Goal: Information Seeking & Learning: Find specific fact

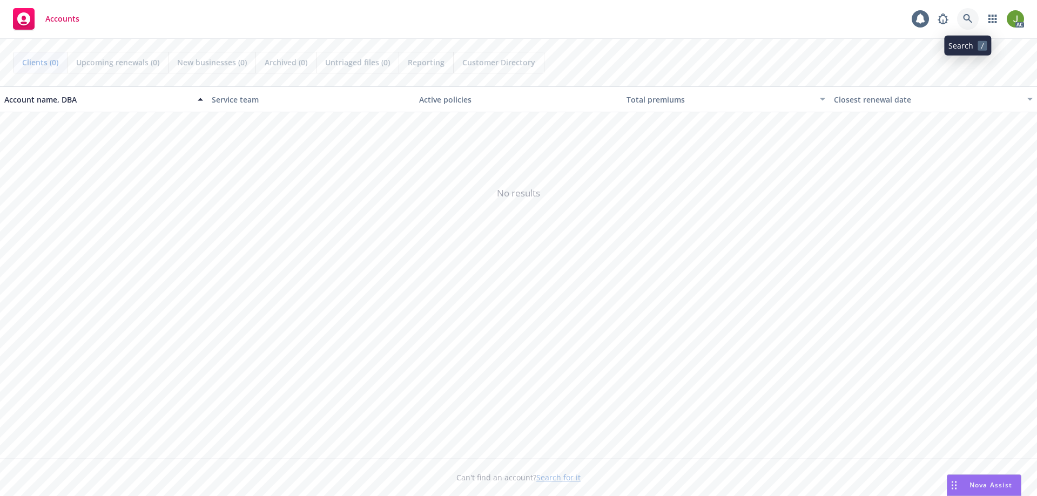
click at [971, 19] on icon at bounding box center [968, 19] width 10 height 10
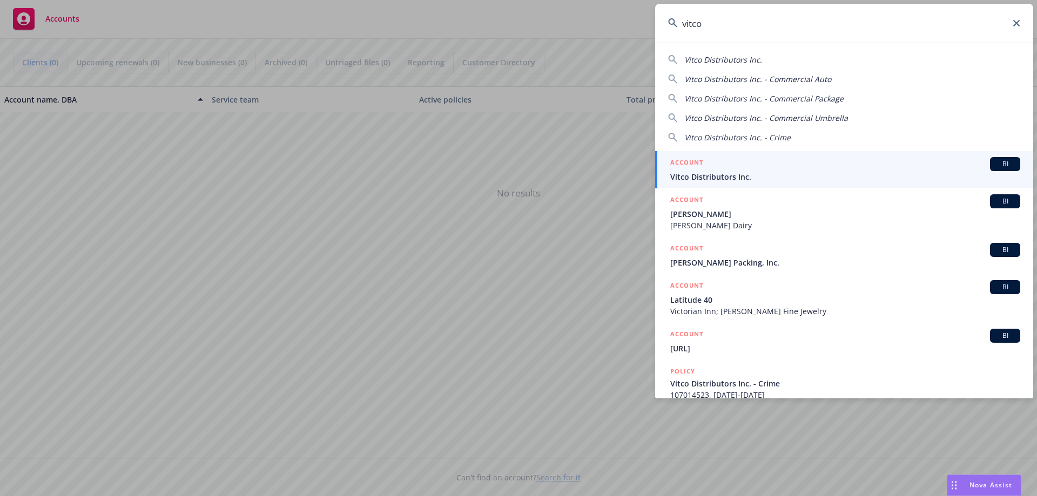
type input "vitco"
click at [742, 161] on div "ACCOUNT BI" at bounding box center [845, 164] width 350 height 14
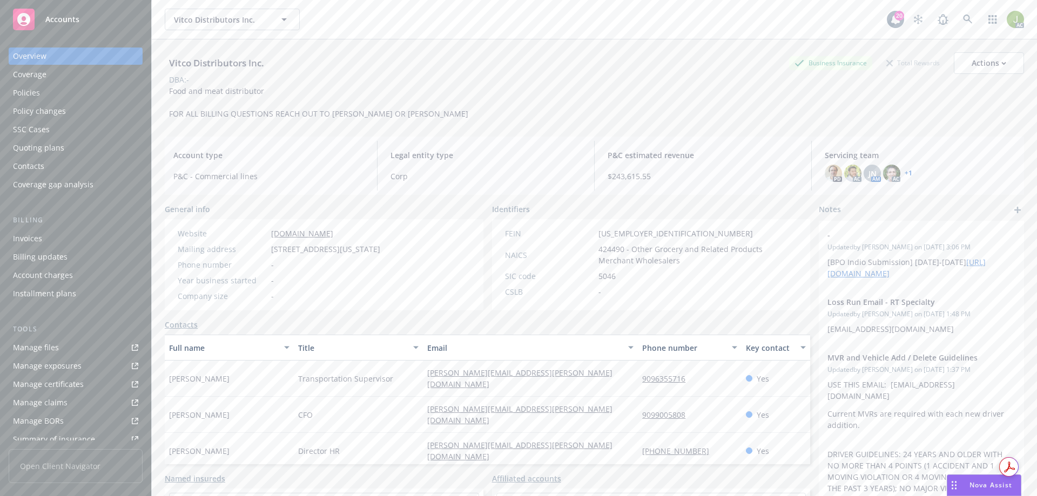
click at [93, 242] on div "Invoices" at bounding box center [75, 238] width 125 height 17
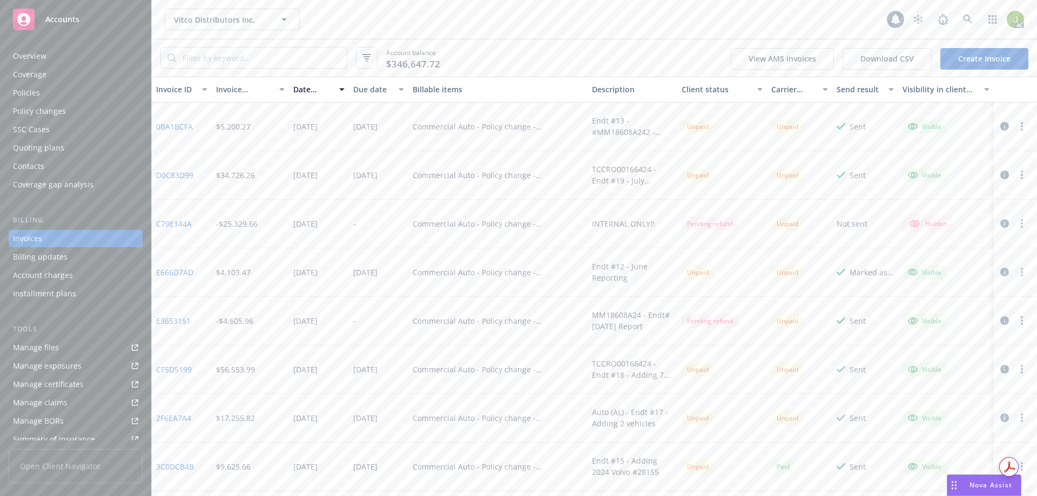
click at [1000, 127] on icon "button" at bounding box center [1004, 126] width 9 height 9
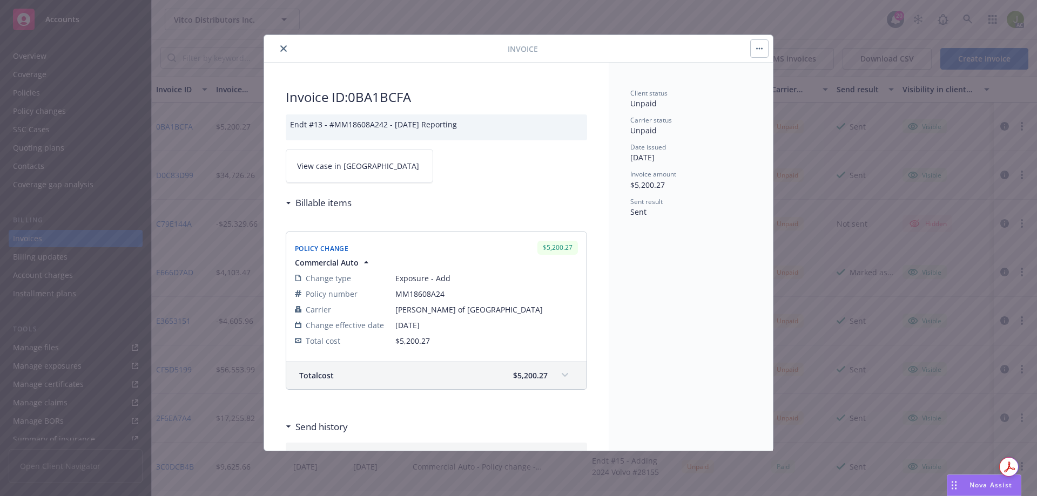
click at [373, 172] on link "View case in SSC" at bounding box center [359, 166] width 147 height 34
click at [284, 50] on icon "close" at bounding box center [283, 48] width 6 height 6
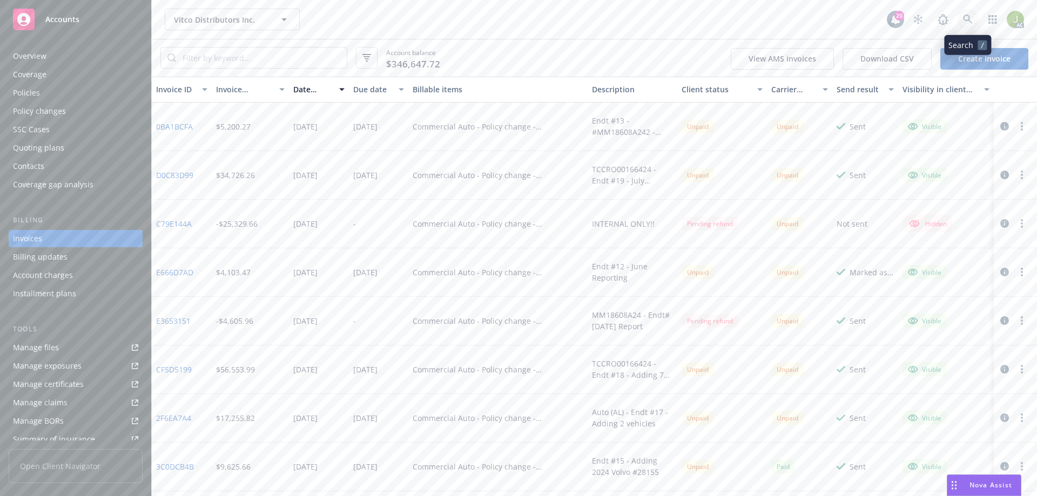
click at [972, 23] on icon at bounding box center [968, 20] width 10 height 10
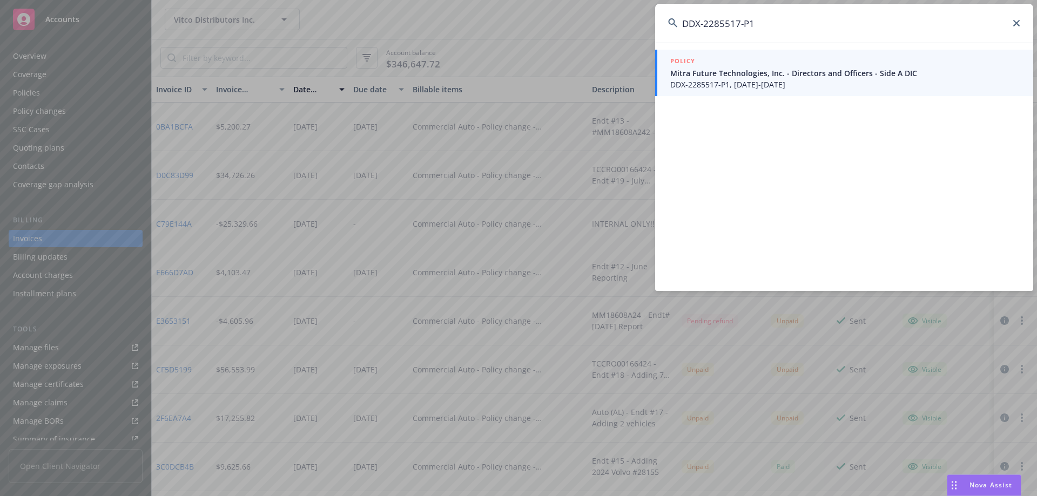
type input "DDX-2285517-P1"
click at [756, 90] on link "POLICY Mitra Future Technologies, Inc. - Directors and Officers - Side A DIC DD…" at bounding box center [844, 73] width 378 height 46
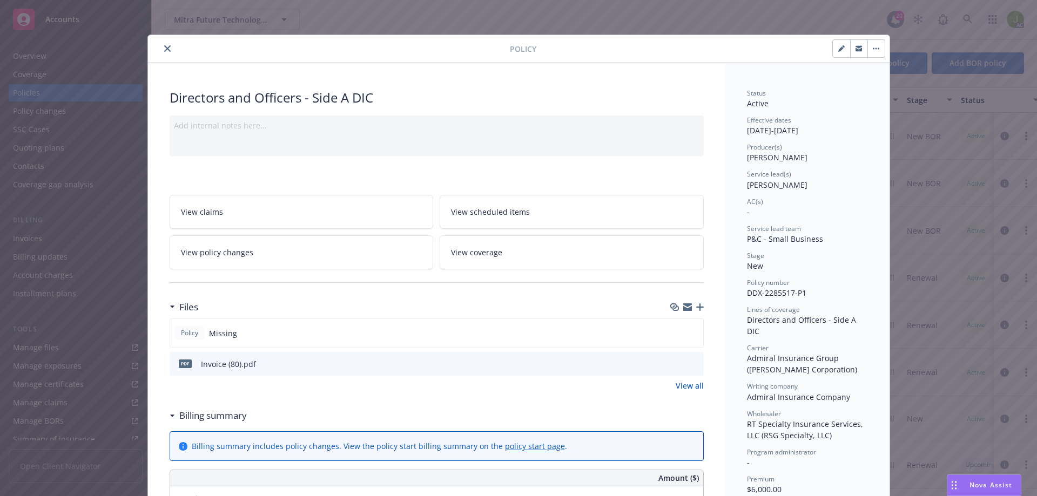
click at [692, 363] on icon "preview file" at bounding box center [693, 364] width 10 height 8
click at [165, 47] on icon "close" at bounding box center [167, 48] width 6 height 6
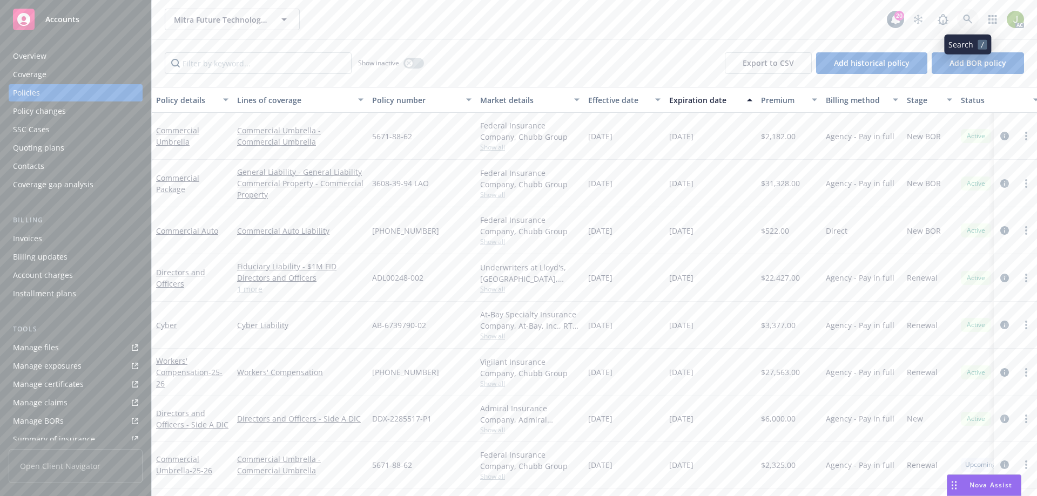
click at [972, 26] on link at bounding box center [968, 20] width 22 height 22
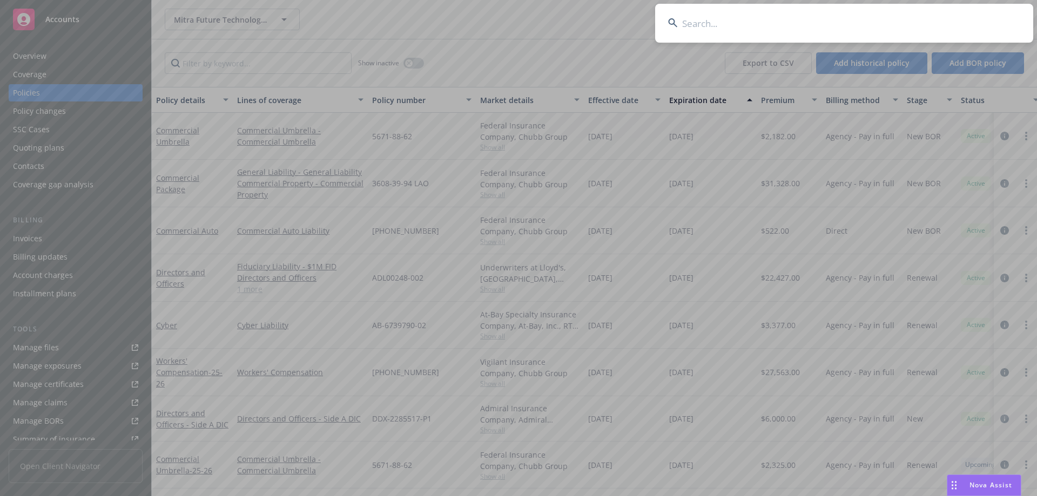
type input "US UEN 2791870.25"
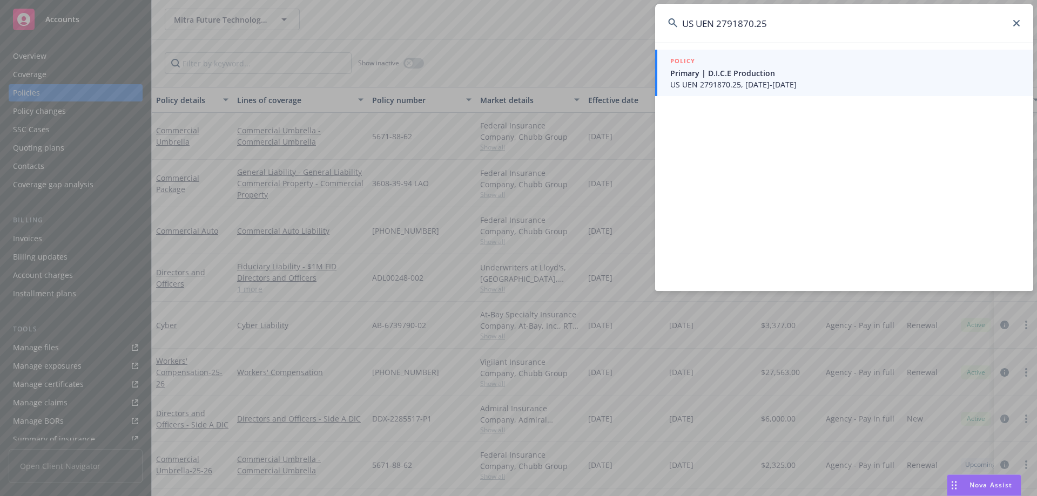
click at [725, 74] on span "Primary | D.I.C.E Production" at bounding box center [845, 72] width 350 height 11
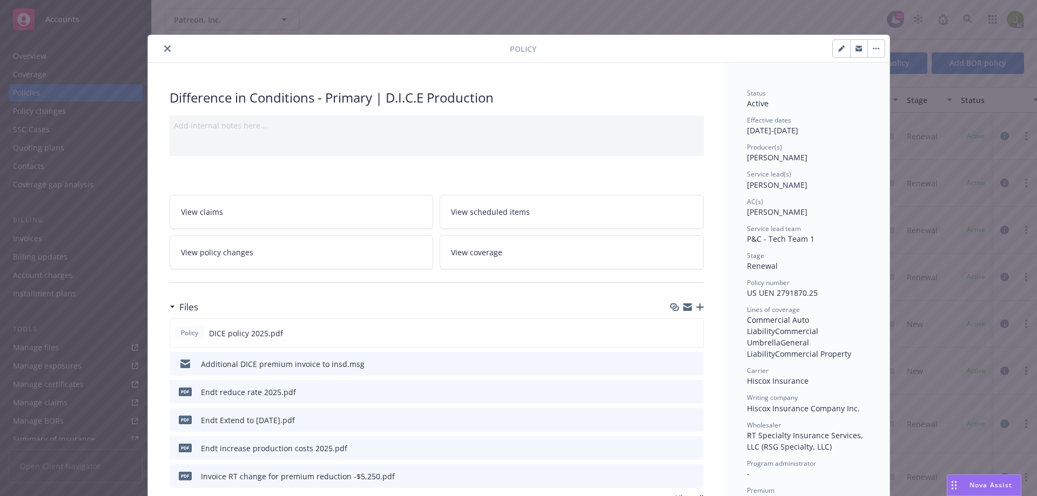
click at [165, 49] on icon "close" at bounding box center [167, 48] width 6 height 6
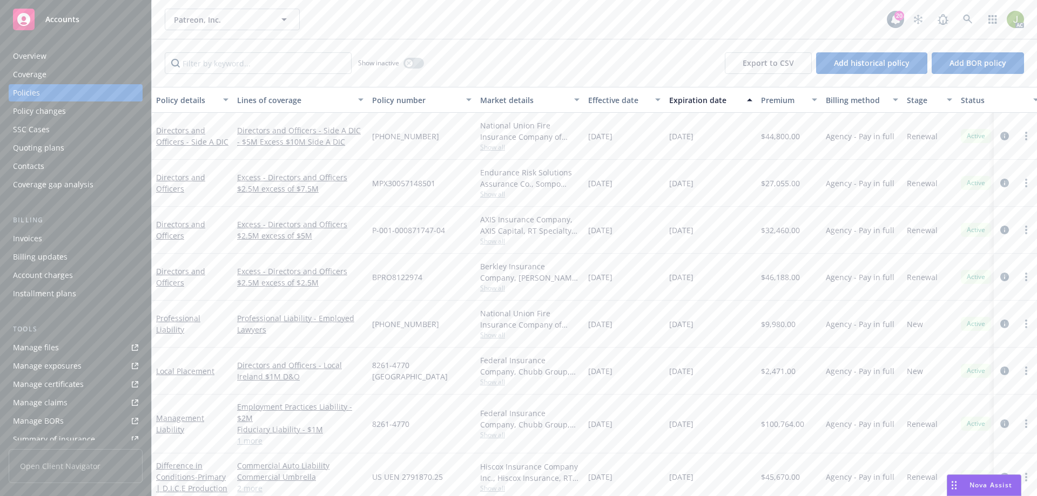
click at [104, 240] on div "Invoices" at bounding box center [75, 238] width 125 height 17
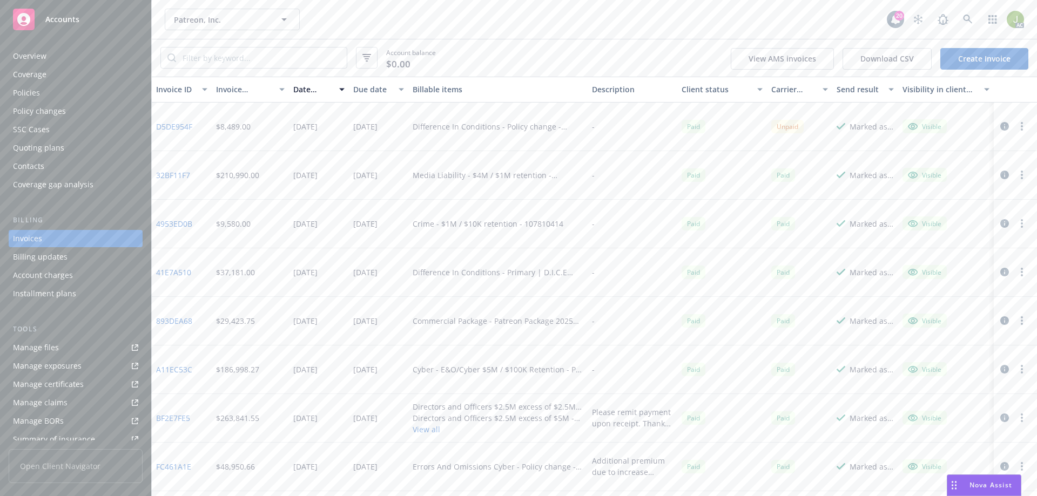
click at [182, 127] on link "D5DE954F" at bounding box center [174, 126] width 36 height 11
click at [972, 16] on icon at bounding box center [968, 20] width 10 height 10
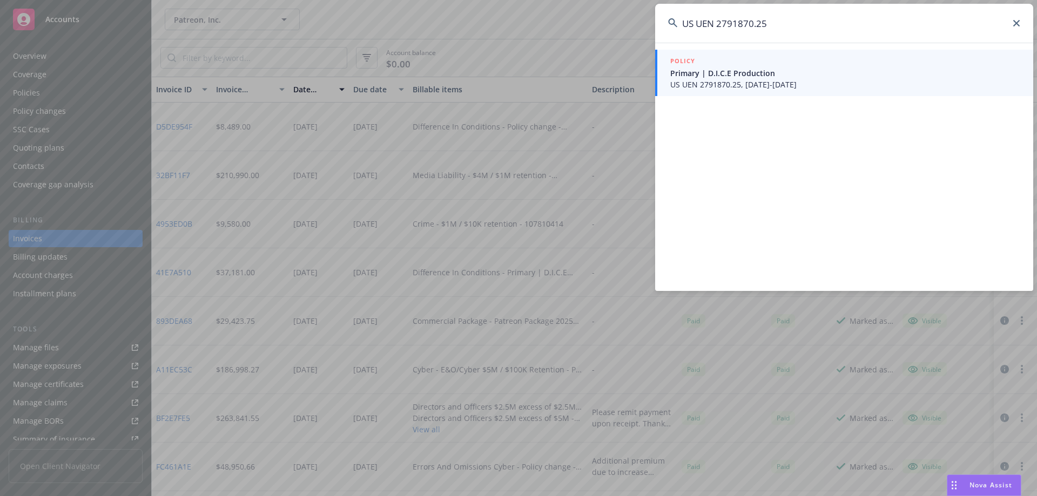
type input "US UEN 2791870.25"
click at [717, 79] on span "US UEN 2791870.25, 04/01/2025-05/01/2026" at bounding box center [845, 84] width 350 height 11
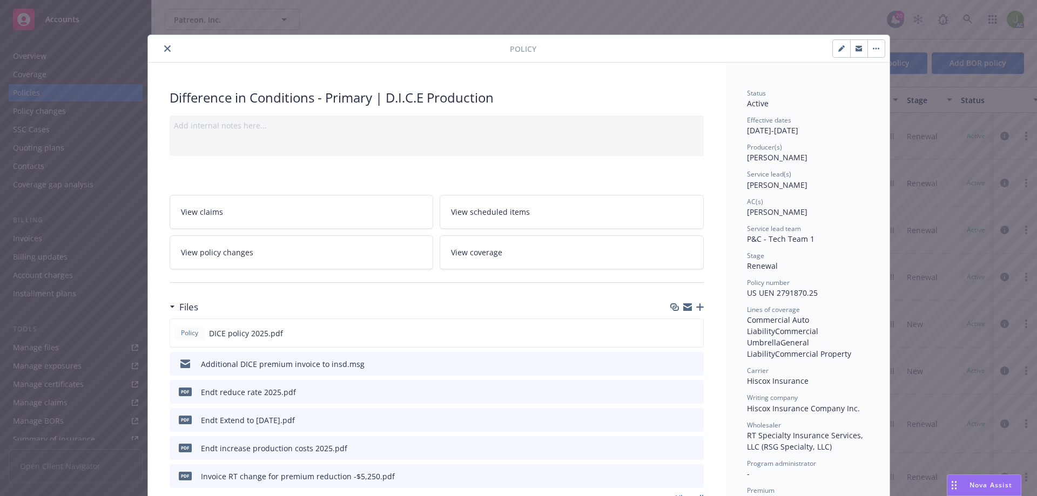
scroll to position [32, 0]
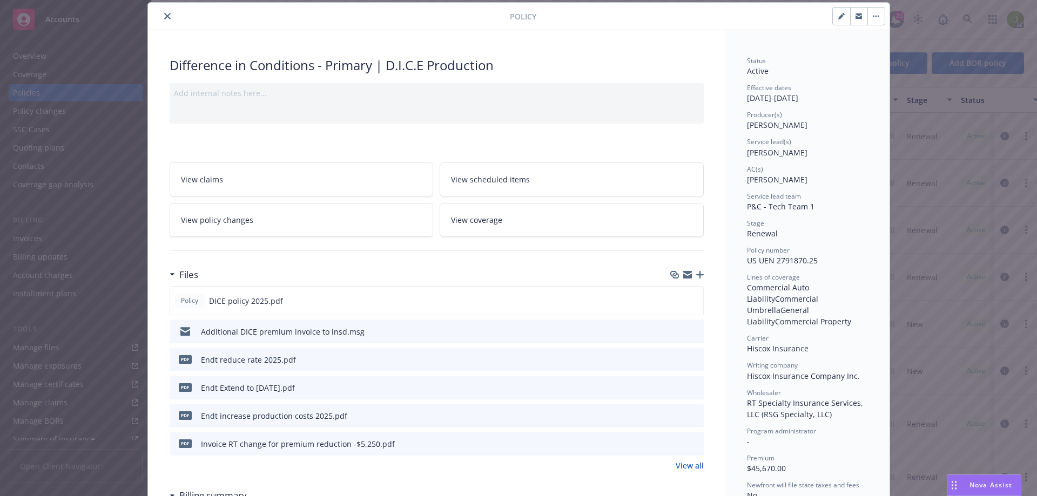
click at [690, 441] on icon "preview file" at bounding box center [693, 443] width 10 height 8
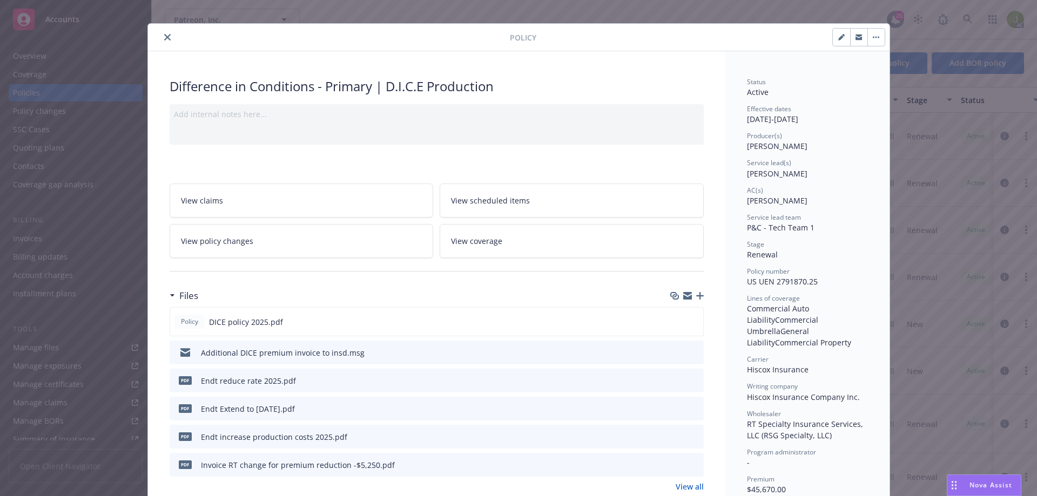
scroll to position [0, 0]
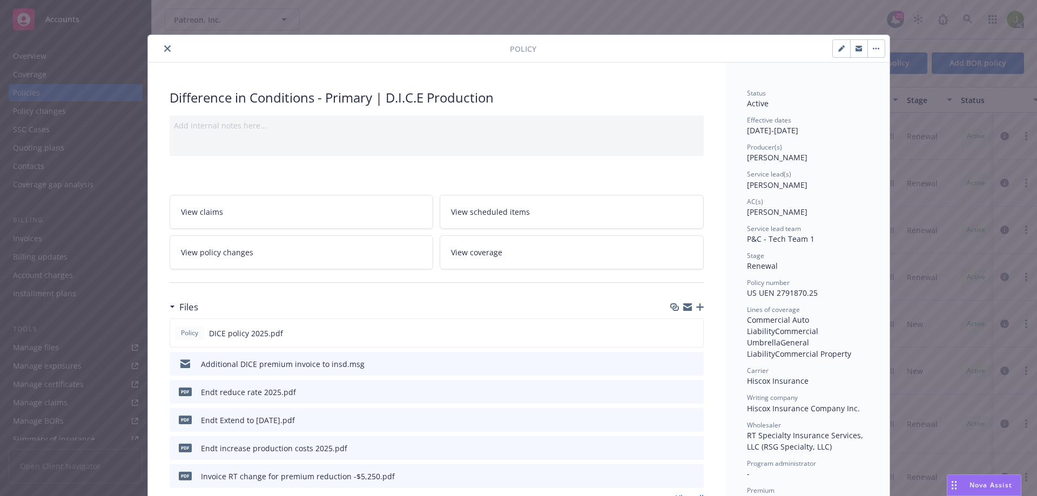
click at [164, 50] on icon "close" at bounding box center [167, 48] width 6 height 6
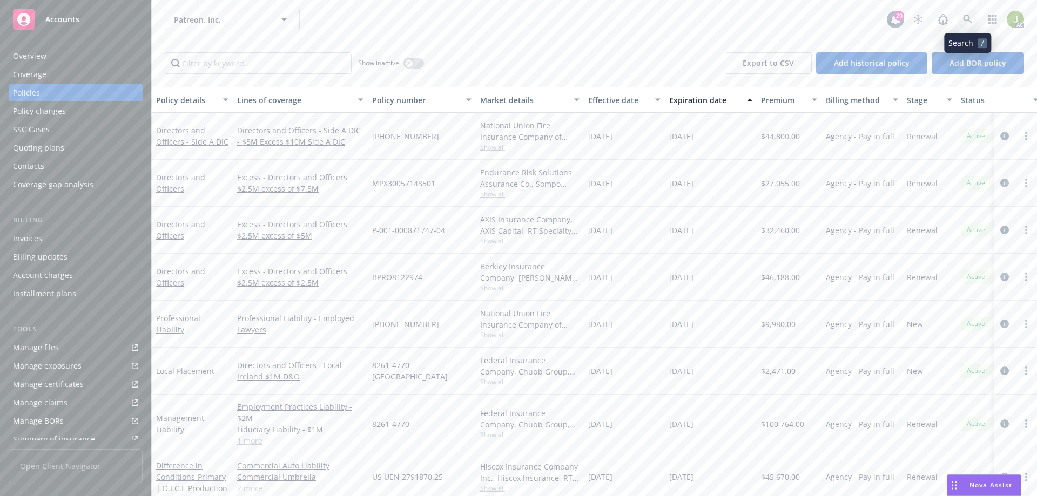
click at [967, 21] on icon at bounding box center [967, 19] width 9 height 9
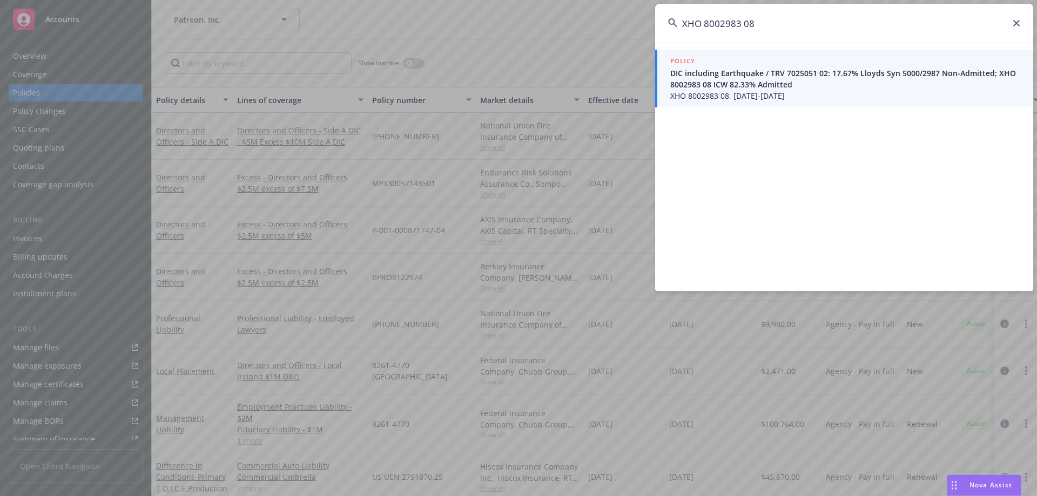
type input "XHO 8002983 08"
click at [731, 92] on span "XHO 8002983 08, 06/17/2024-09/18/2025" at bounding box center [845, 95] width 350 height 11
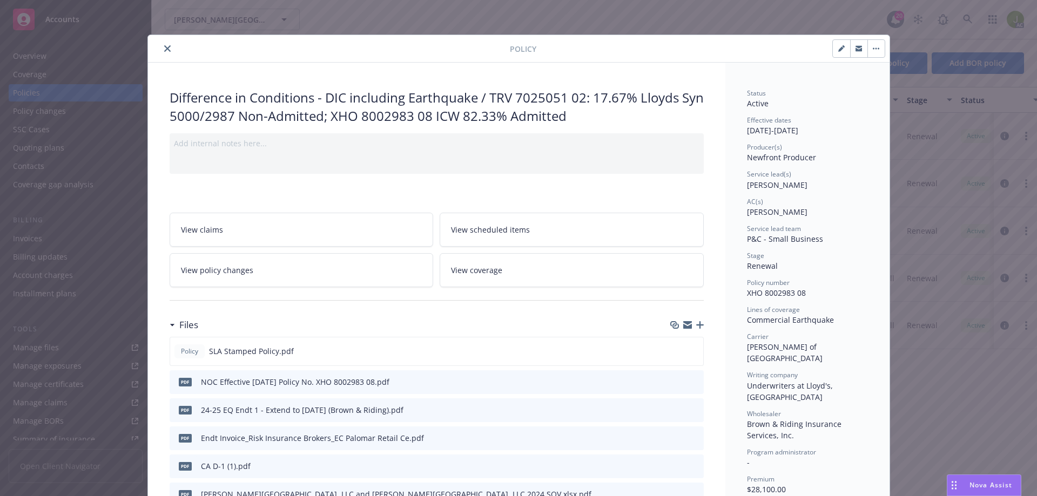
click at [164, 46] on icon "close" at bounding box center [167, 48] width 6 height 6
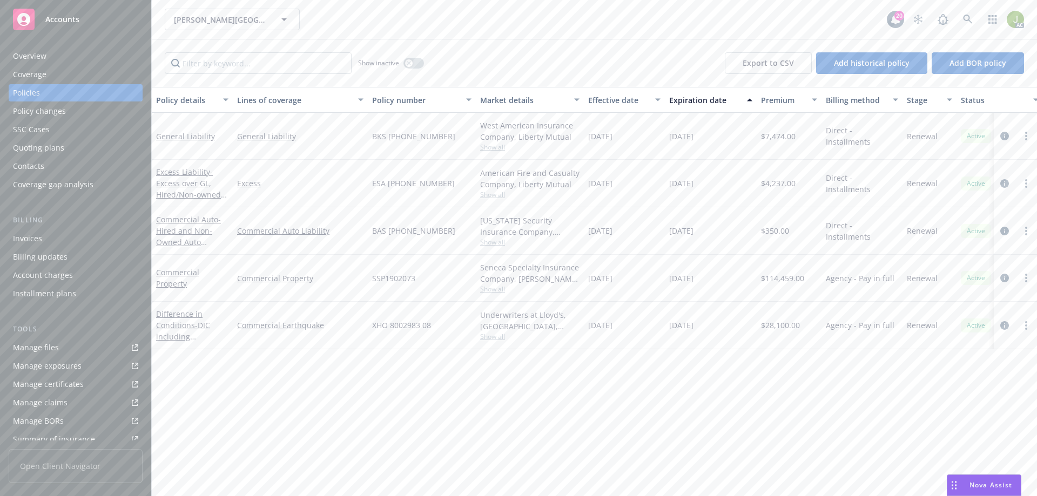
click at [96, 235] on div "Invoices" at bounding box center [75, 238] width 125 height 17
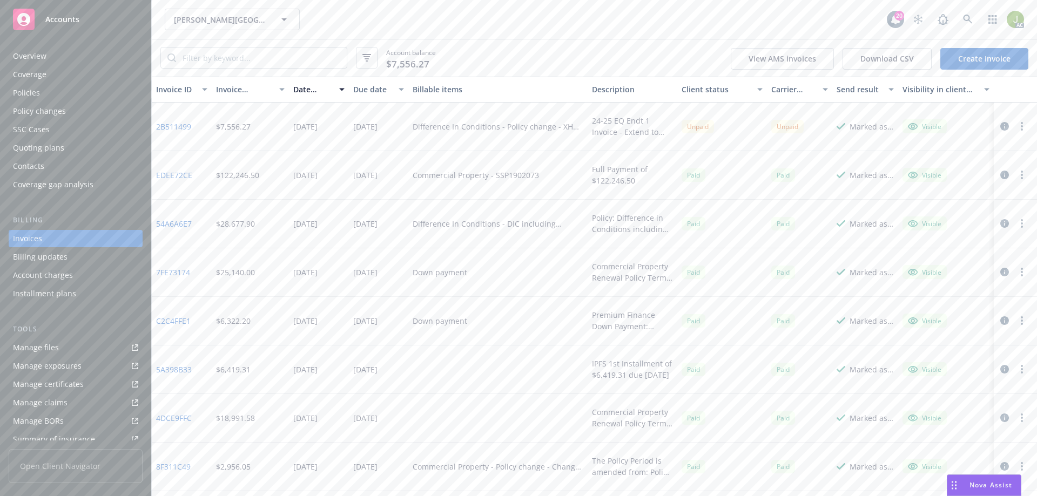
click at [187, 131] on link "2B511499" at bounding box center [173, 126] width 35 height 11
click at [958, 21] on link at bounding box center [968, 20] width 22 height 22
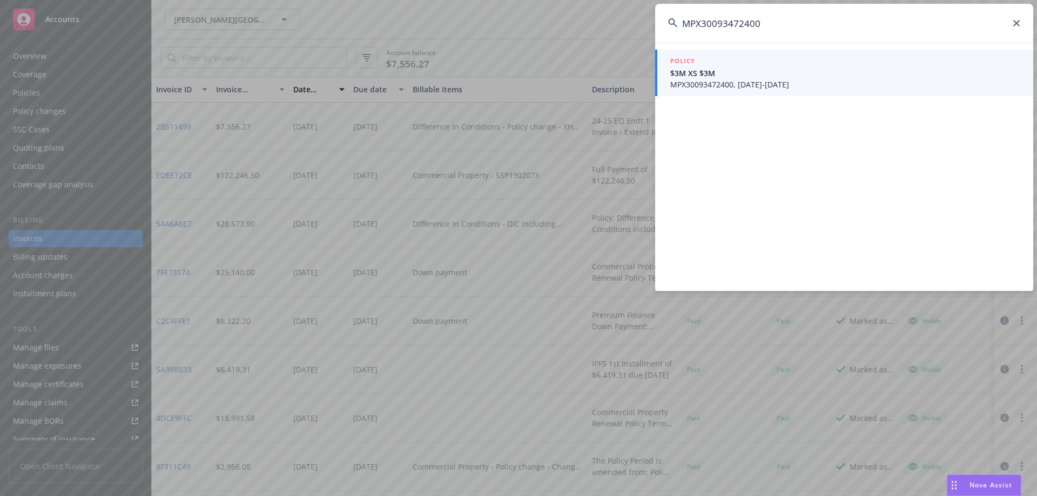
type input "MPX30093472400"
click at [743, 85] on span "MPX30093472400, 07/09/2025-04/23/2026" at bounding box center [845, 84] width 350 height 11
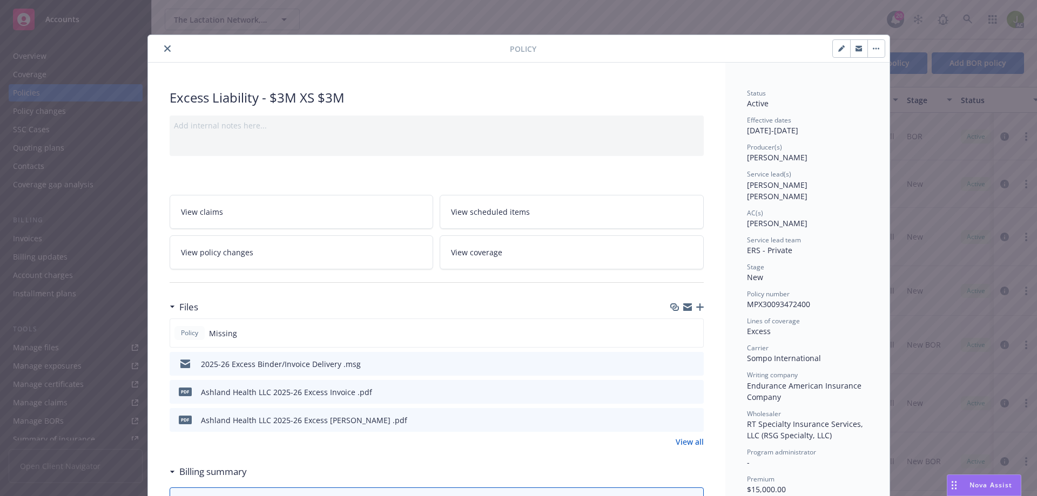
click at [688, 390] on icon "preview file" at bounding box center [693, 392] width 10 height 8
click at [164, 48] on icon "close" at bounding box center [167, 48] width 6 height 6
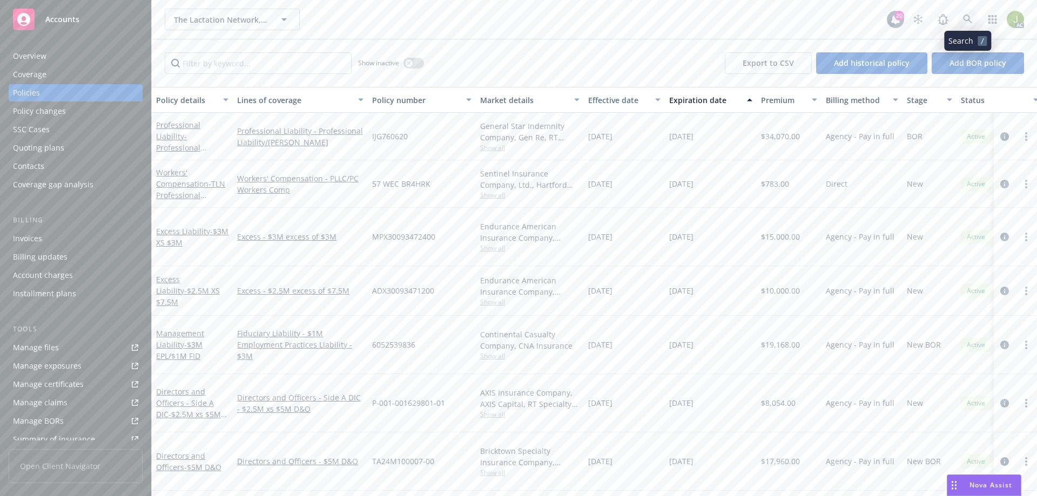
click at [972, 24] on link at bounding box center [968, 20] width 22 height 22
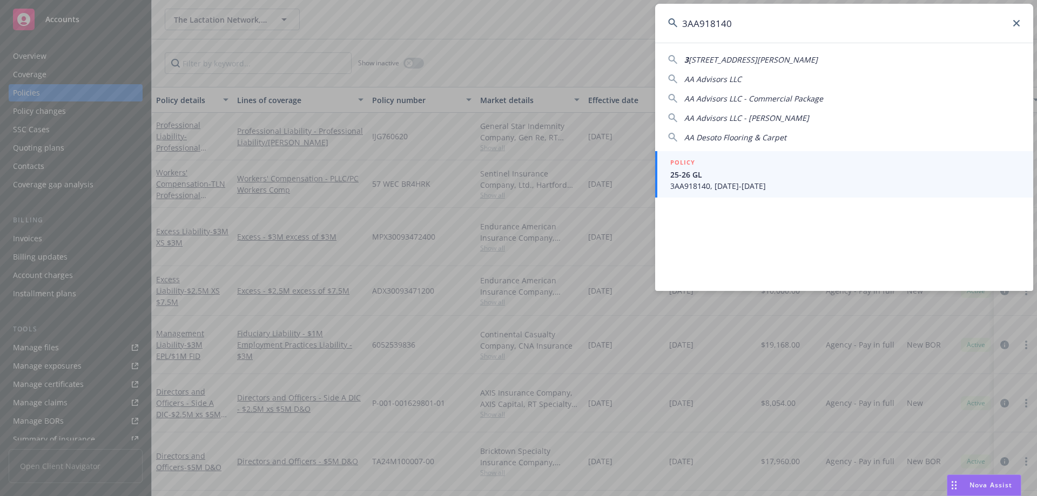
type input "3AA918140"
click at [757, 182] on span "3AA918140, 07/21/2025-07/21/2026" at bounding box center [845, 185] width 350 height 11
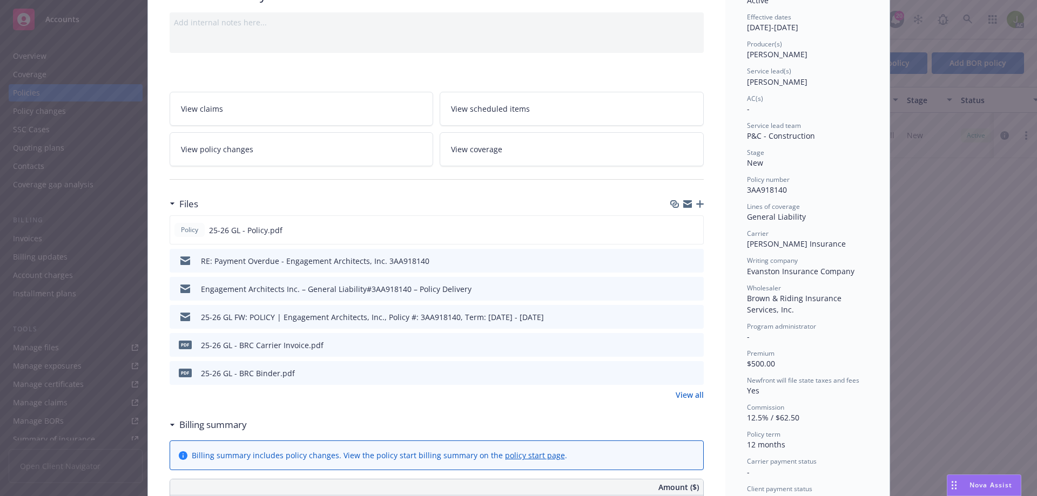
scroll to position [108, 0]
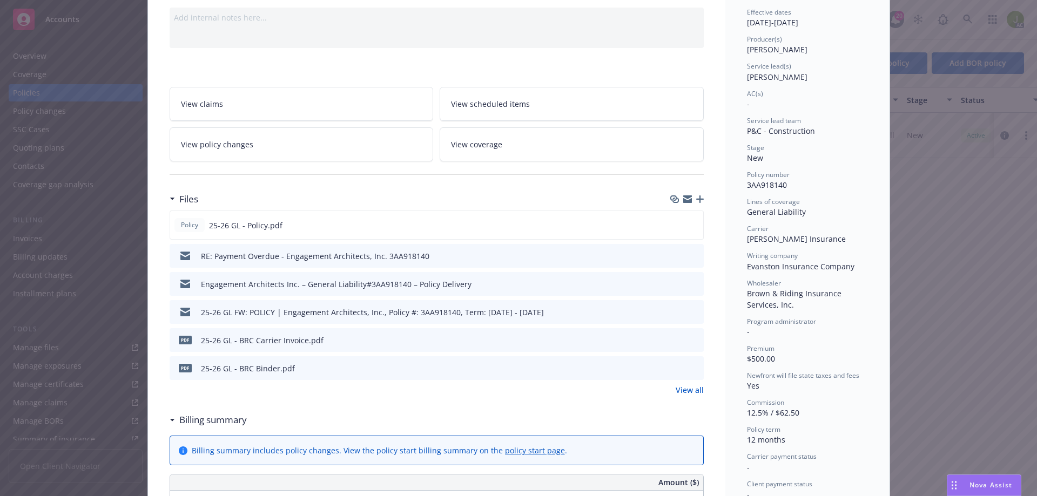
click at [690, 339] on icon "preview file" at bounding box center [693, 340] width 10 height 8
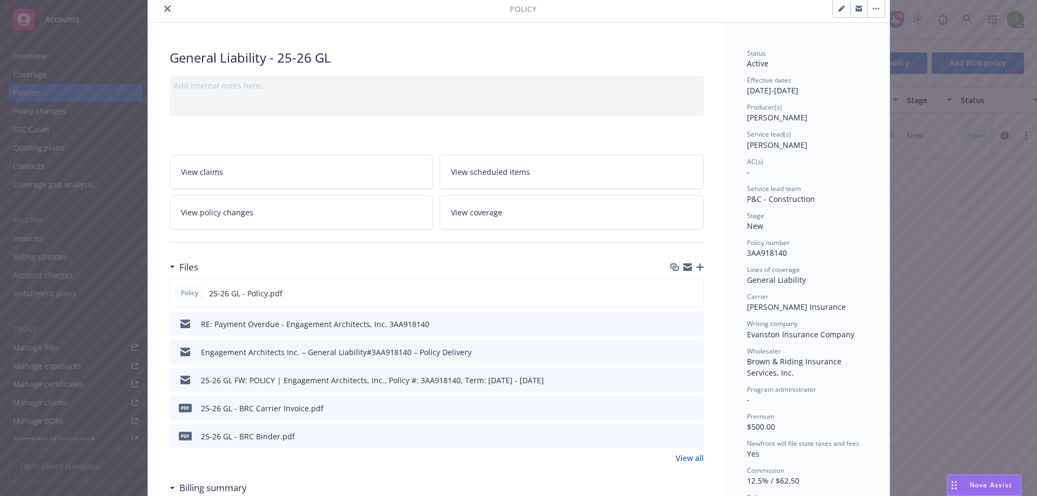
scroll to position [0, 0]
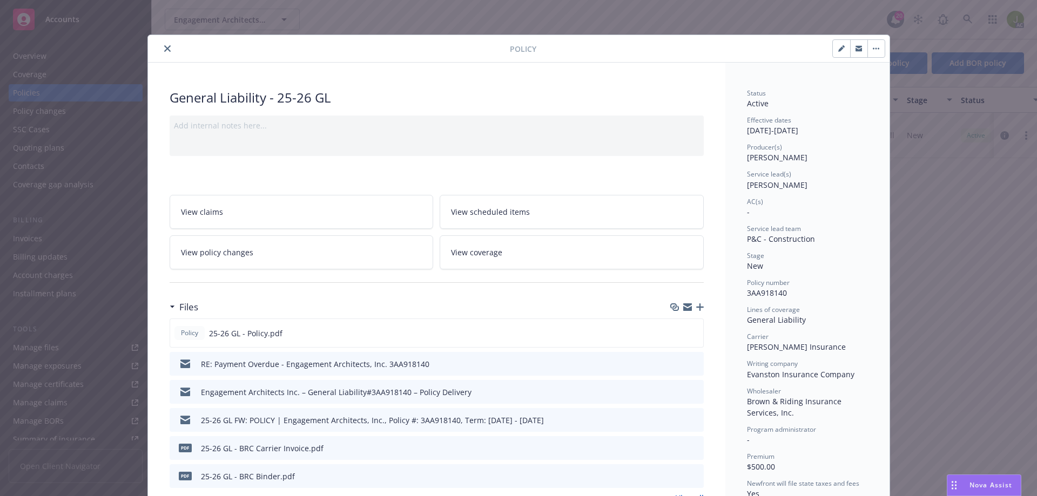
click at [164, 48] on icon "close" at bounding box center [167, 48] width 6 height 6
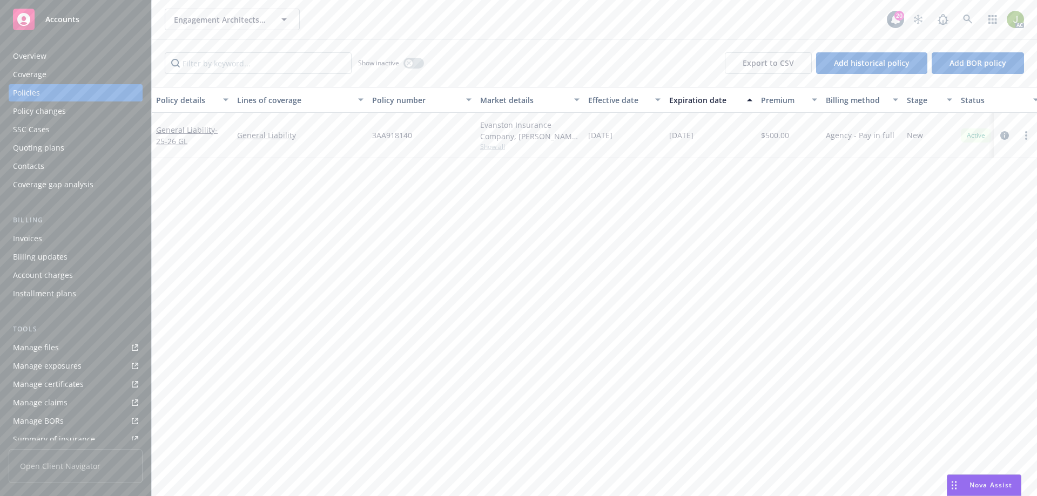
click at [68, 246] on div "Invoices" at bounding box center [75, 238] width 125 height 17
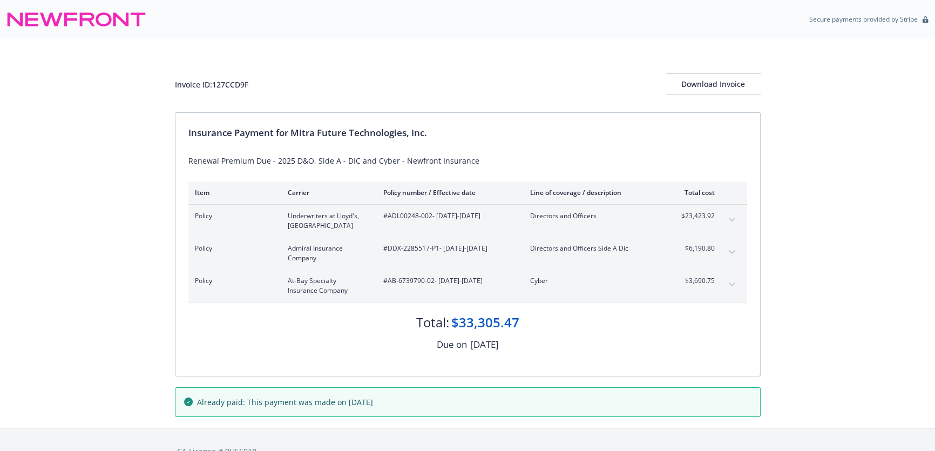
click at [729, 254] on button "expand content" at bounding box center [731, 252] width 17 height 17
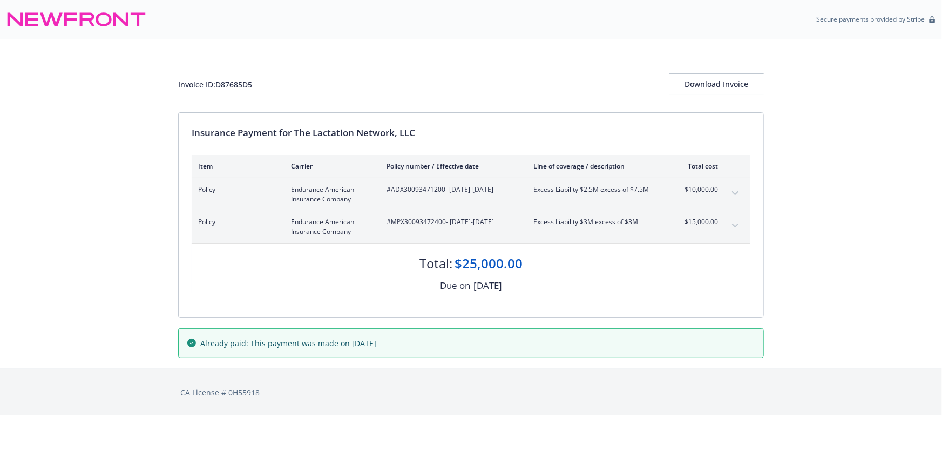
click at [734, 227] on button "expand content" at bounding box center [735, 225] width 17 height 17
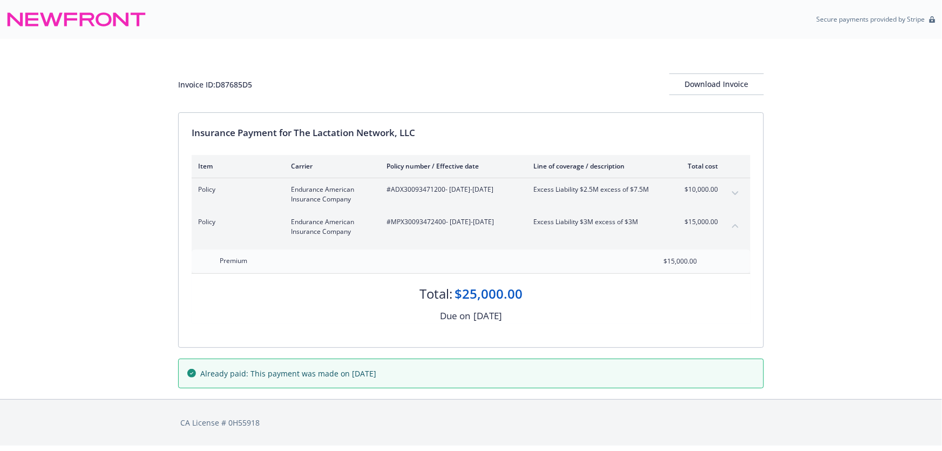
click at [734, 227] on button "collapse content" at bounding box center [735, 225] width 17 height 17
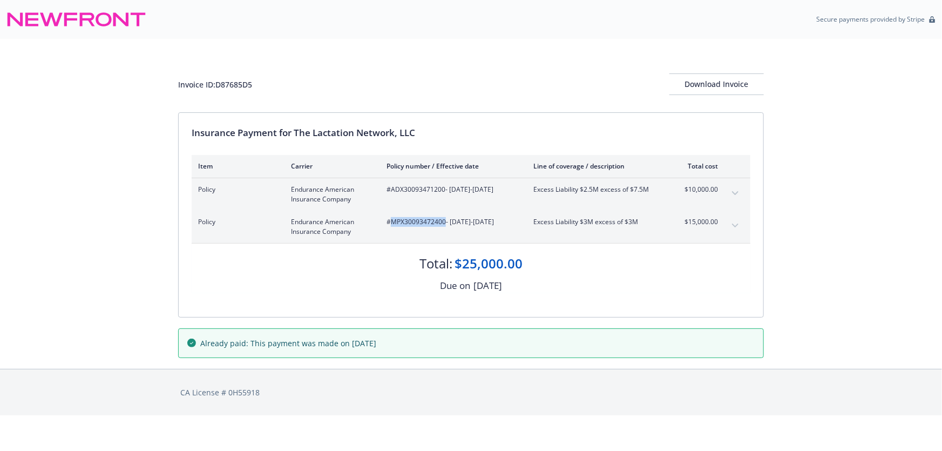
drag, startPoint x: 393, startPoint y: 221, endPoint x: 445, endPoint y: 225, distance: 52.5
click at [445, 225] on span "#MPX30093472400 - 07/09/2025-04/23/2026" at bounding box center [452, 222] width 130 height 10
copy span "MPX30093472400"
